Goal: Information Seeking & Learning: Learn about a topic

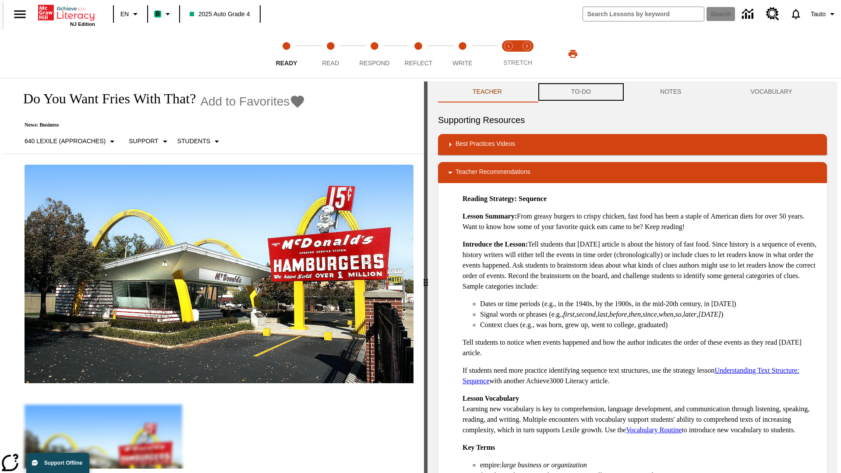
click at [580, 92] on button "TO-DO" at bounding box center [581, 91] width 89 height 21
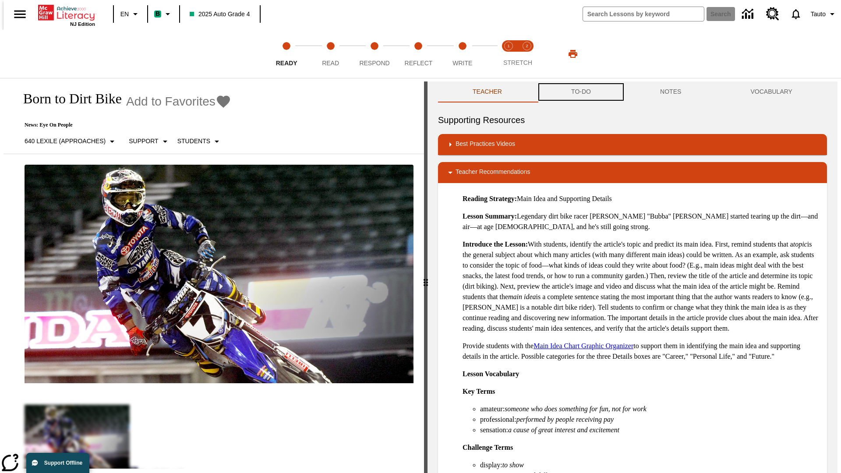
click at [580, 92] on button "TO-DO" at bounding box center [581, 91] width 89 height 21
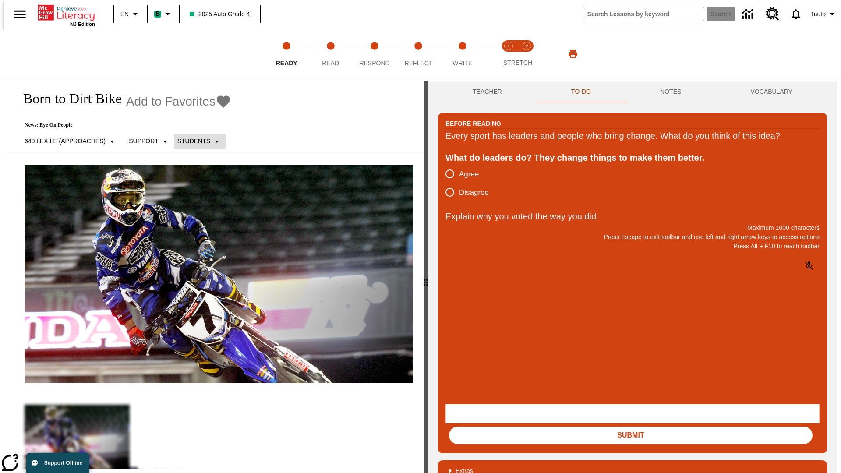
click at [194, 141] on p "Students" at bounding box center [193, 141] width 33 height 9
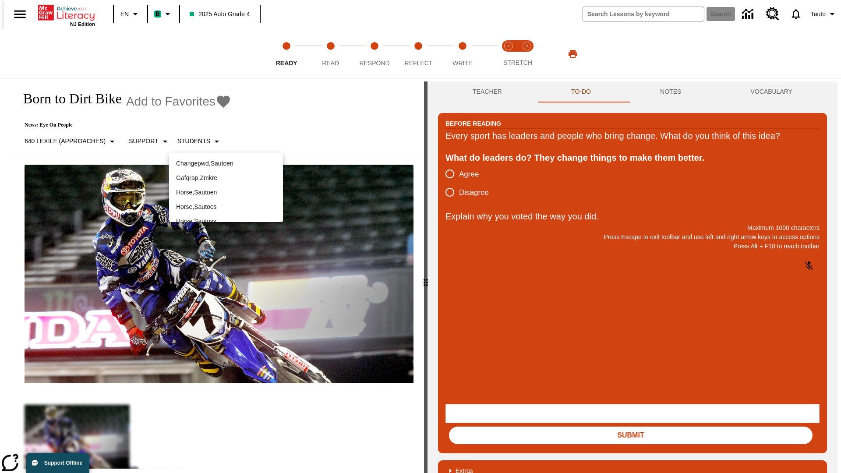
click at [226, 192] on p "Horse , Sautoen" at bounding box center [226, 192] width 100 height 9
